Goal: Navigation & Orientation: Find specific page/section

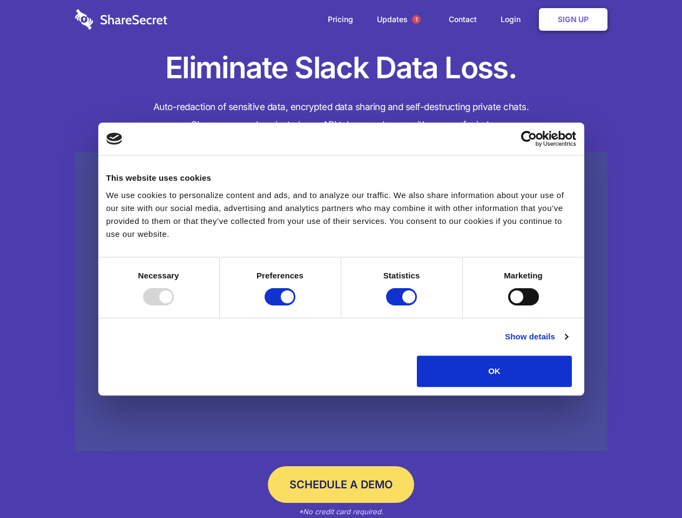
click at [174, 306] on div at bounding box center [158, 296] width 31 height 17
click at [295, 306] on input "Preferences" at bounding box center [280, 296] width 31 height 17
checkbox input "false"
click at [403, 306] on input "Statistics" at bounding box center [401, 296] width 31 height 17
checkbox input "false"
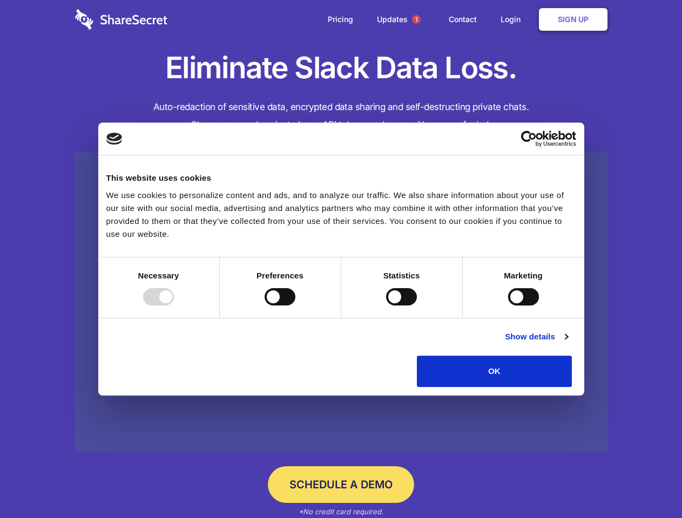
click at [508, 306] on input "Marketing" at bounding box center [523, 296] width 31 height 17
checkbox input "true"
click at [567, 343] on link "Show details" at bounding box center [536, 336] width 63 height 13
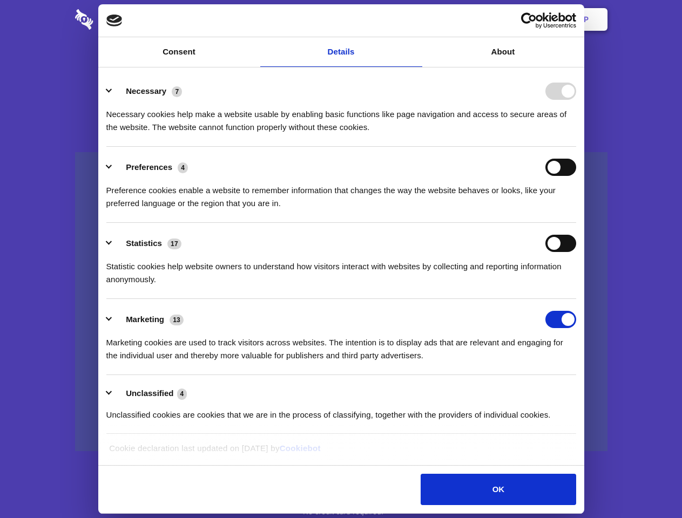
click at [576, 299] on li "Statistics 17 Statistic cookies help website owners to understand how visitors …" at bounding box center [341, 261] width 470 height 76
click at [416, 19] on span "1" at bounding box center [416, 19] width 9 height 9
